Goal: Check status: Check status

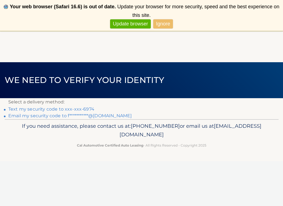
click at [89, 108] on link "Text my security code to xxx-xxx-6974" at bounding box center [51, 109] width 86 height 5
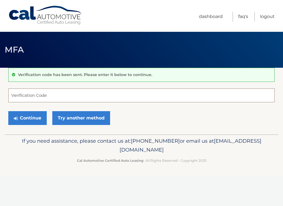
click at [63, 96] on input "Verification Code" at bounding box center [141, 96] width 266 height 14
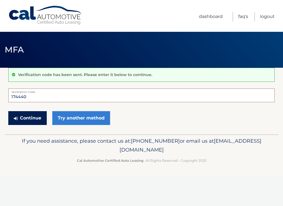
type input "174440"
click at [32, 116] on button "Continue" at bounding box center [27, 118] width 38 height 14
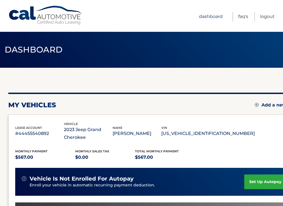
click at [217, 17] on link "Dashboard" at bounding box center [211, 17] width 24 height 10
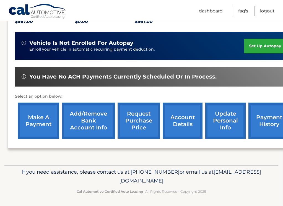
scroll to position [136, 0]
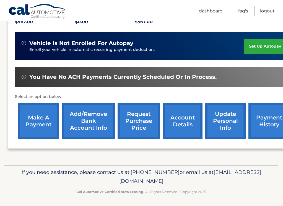
click at [188, 118] on link "account details" at bounding box center [183, 121] width 40 height 36
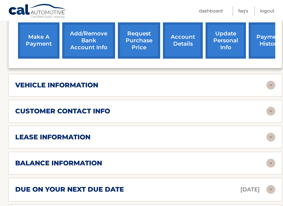
scroll to position [226, 0]
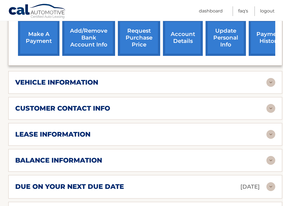
click at [49, 134] on h2 "lease information" at bounding box center [52, 134] width 75 height 8
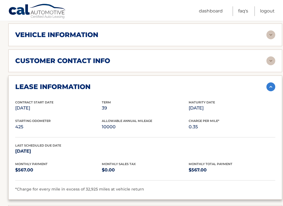
scroll to position [279, 0]
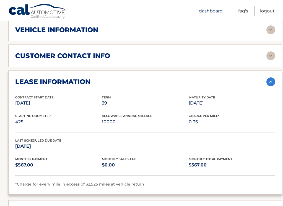
click at [212, 12] on link "Dashboard" at bounding box center [211, 11] width 24 height 10
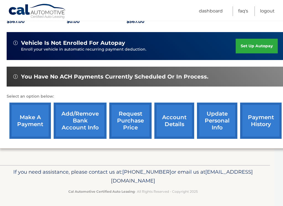
scroll to position [136, 9]
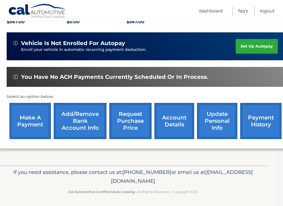
click at [267, 122] on link "payment history" at bounding box center [260, 121] width 41 height 36
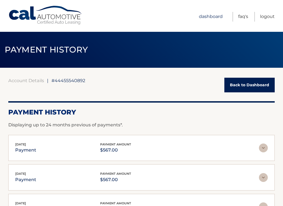
click at [208, 17] on link "Dashboard" at bounding box center [211, 17] width 24 height 10
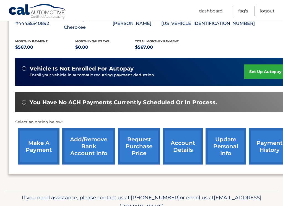
scroll to position [116, 0]
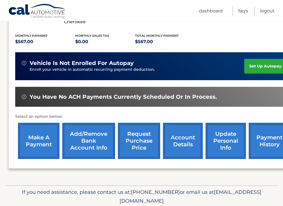
click at [141, 136] on link "request purchase price" at bounding box center [139, 141] width 42 height 36
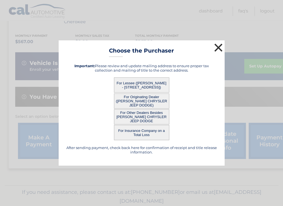
click at [216, 49] on button "×" at bounding box center [218, 47] width 11 height 11
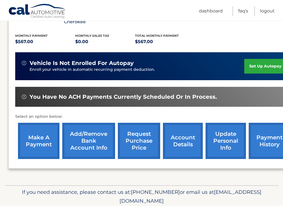
click at [170, 140] on link "account details" at bounding box center [183, 141] width 40 height 36
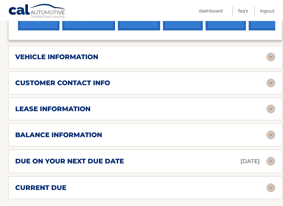
scroll to position [253, 0]
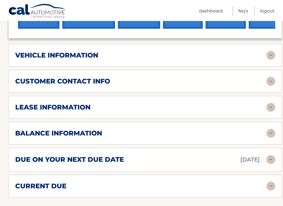
click at [103, 133] on div "balance information" at bounding box center [140, 133] width 251 height 8
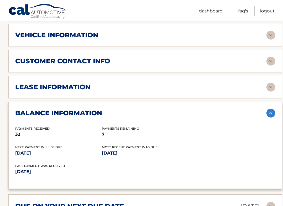
scroll to position [265, 0]
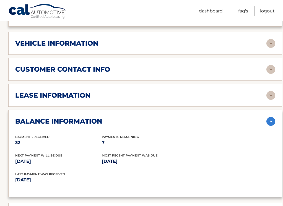
click at [270, 120] on img at bounding box center [270, 121] width 9 height 9
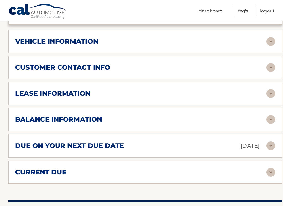
scroll to position [274, 0]
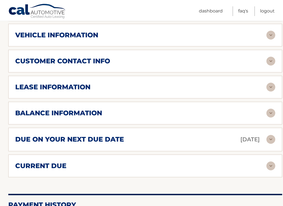
click at [88, 33] on h2 "vehicle information" at bounding box center [56, 35] width 83 height 8
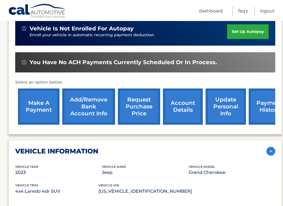
scroll to position [129, 0]
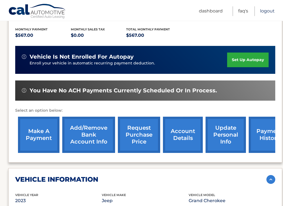
click at [274, 10] on link "Logout" at bounding box center [267, 11] width 15 height 10
